Goal: Find specific page/section: Find specific page/section

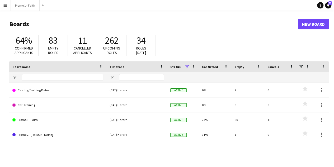
click at [5, 7] on button "Menu" at bounding box center [5, 5] width 11 height 11
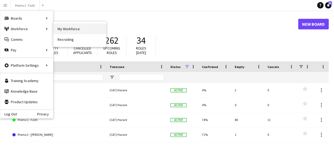
click at [65, 28] on link "My Workforce" at bounding box center [79, 28] width 53 height 11
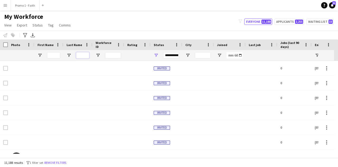
click at [81, 55] on input "Last Name Filter Input" at bounding box center [82, 55] width 13 height 6
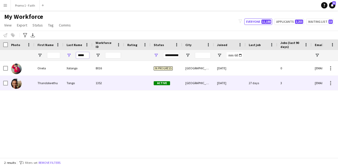
type input "*****"
click at [77, 87] on div "Tongo" at bounding box center [77, 82] width 29 height 15
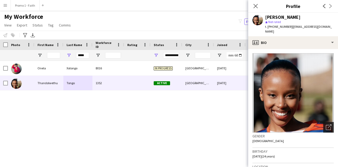
click at [323, 122] on div "Open photos pop-in" at bounding box center [328, 127] width 11 height 11
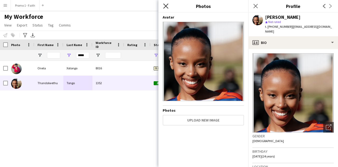
click at [167, 6] on icon "Close pop-in" at bounding box center [165, 5] width 5 height 5
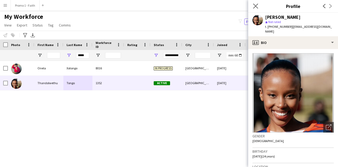
click at [252, 4] on app-icon "Close pop-in" at bounding box center [256, 6] width 8 height 8
